Goal: Information Seeking & Learning: Learn about a topic

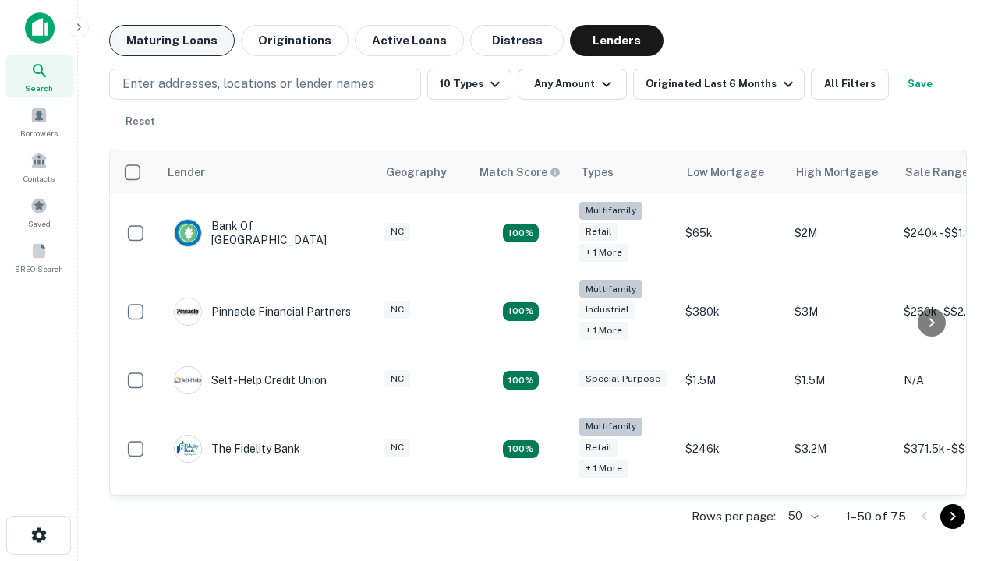
click at [171, 41] on button "Maturing Loans" at bounding box center [171, 40] width 125 height 31
